Goal: Transaction & Acquisition: Purchase product/service

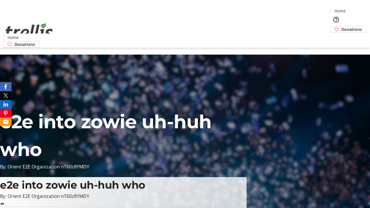
click at [341, 26] on span "Donations" at bounding box center [351, 29] width 21 height 6
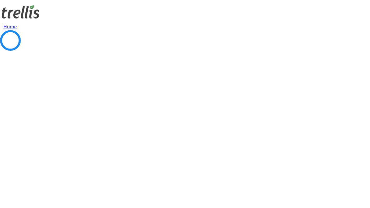
select select "CA"
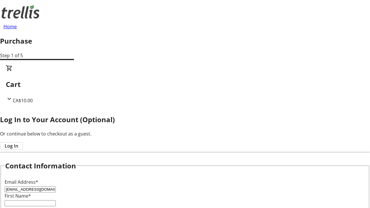
type input "[EMAIL_ADDRESS][DOMAIN_NAME]"
type input "[PERSON_NAME]"
type input "Price"
type input "[STREET_ADDRESS][PERSON_NAME]"
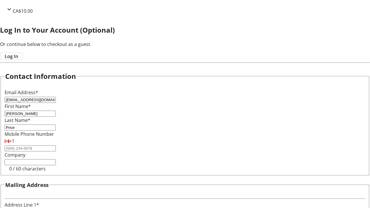
type input "Kelowna"
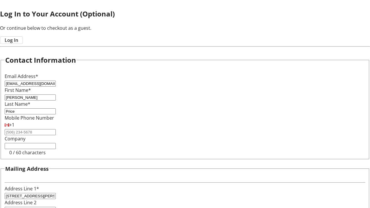
select select "BC"
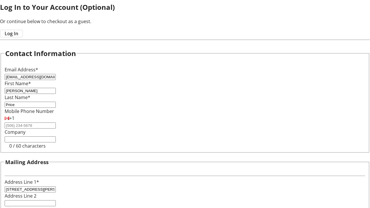
type input "Kelowna"
type input "V1Y 0C2"
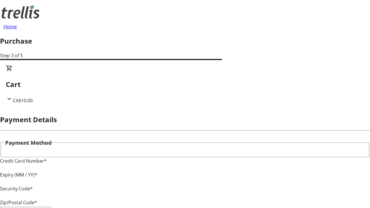
type input "V1Y 0C2"
